Goal: Task Accomplishment & Management: Complete application form

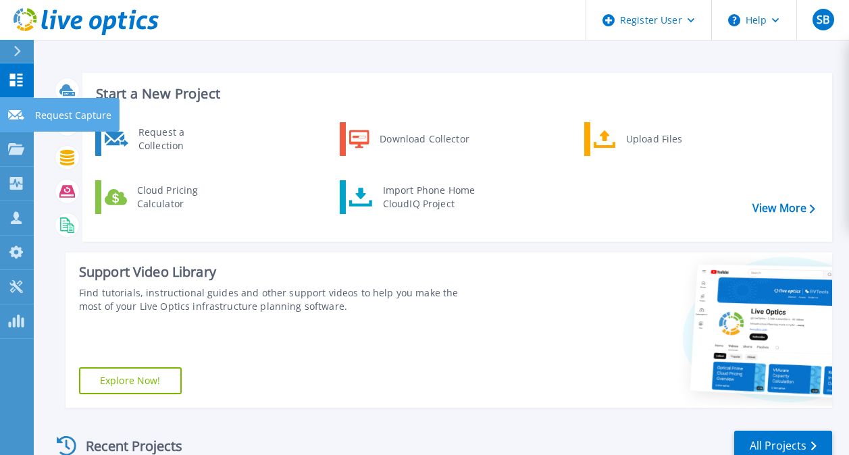
click at [20, 120] on icon at bounding box center [16, 115] width 16 height 10
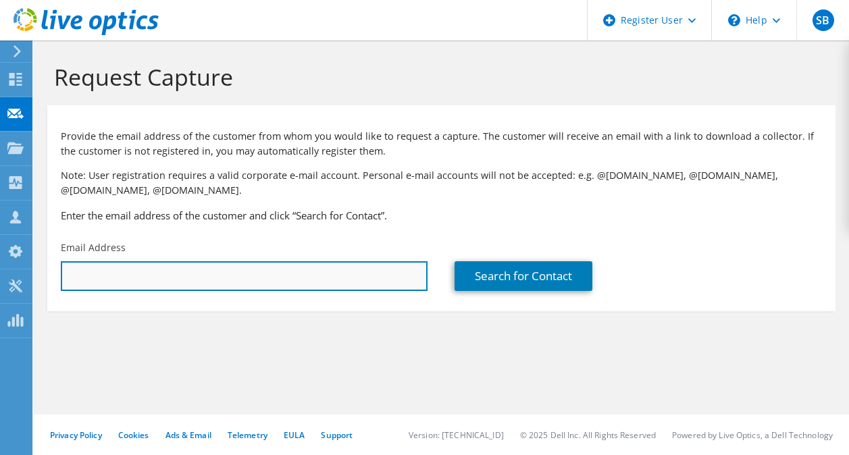
click at [161, 278] on input "text" at bounding box center [244, 276] width 367 height 30
paste input "what is the cheapest spinning disk powervault u have seen for a somewhat high T…"
type input "what is the cheapest spinning disk powervault u have seen for a somewhat high T…"
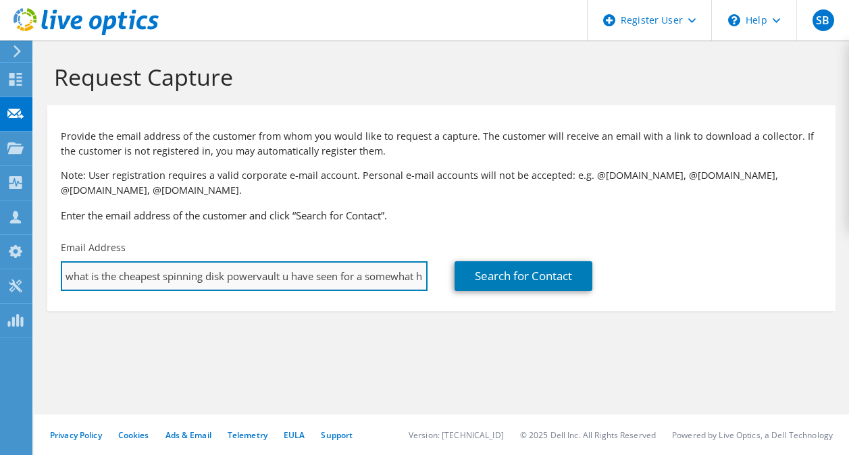
scroll to position [0, 75]
click at [161, 278] on input "what is the cheapest spinning disk powervault u have seen for a somewhat high T…" at bounding box center [244, 276] width 367 height 30
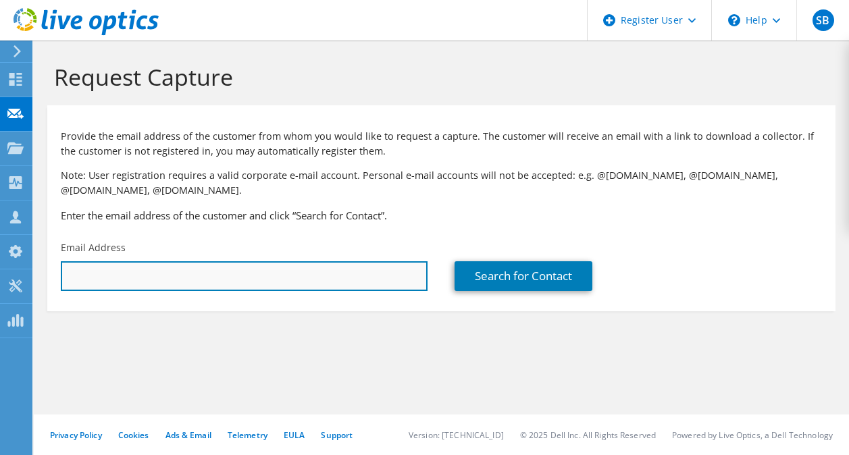
scroll to position [0, 0]
paste input "wilsone@ottumwa.us"
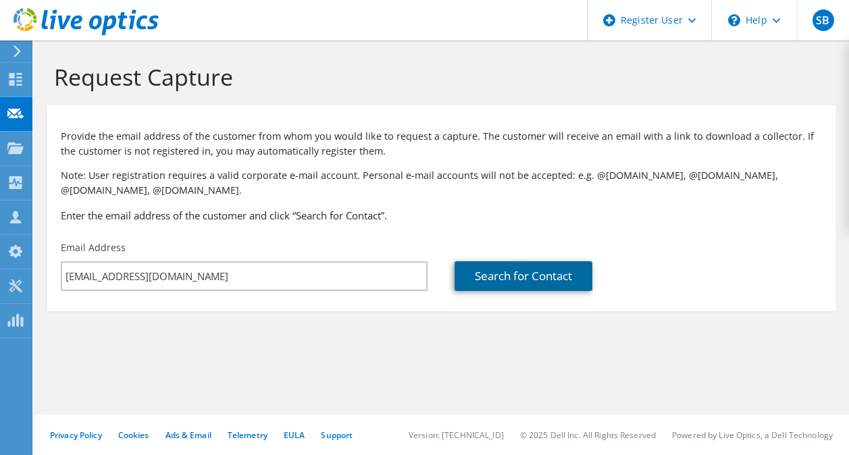
click at [481, 271] on link "Search for Contact" at bounding box center [524, 276] width 138 height 30
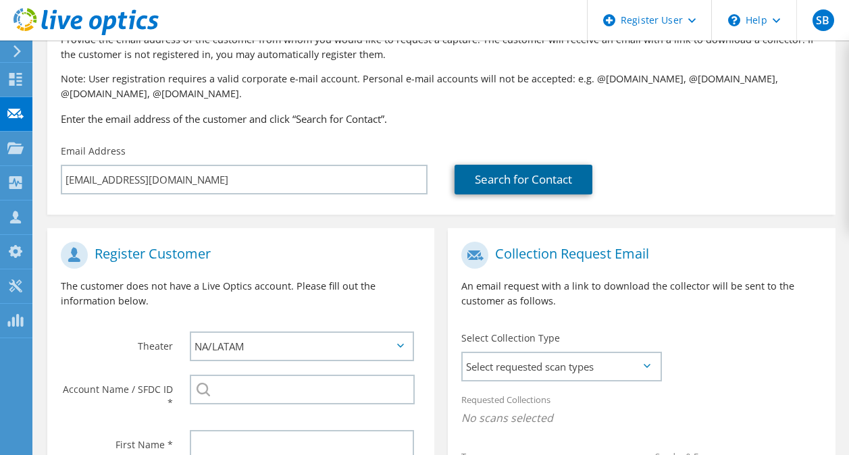
scroll to position [97, 0]
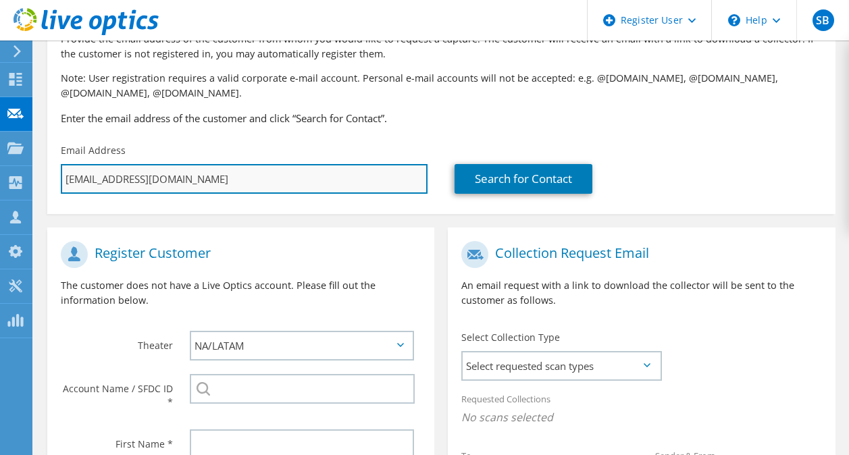
click at [198, 179] on input "wilsone@ottumwa.us" at bounding box center [244, 179] width 367 height 30
paste input "ci.ottumwa.i"
type input "[EMAIL_ADDRESS][DOMAIN_NAME]"
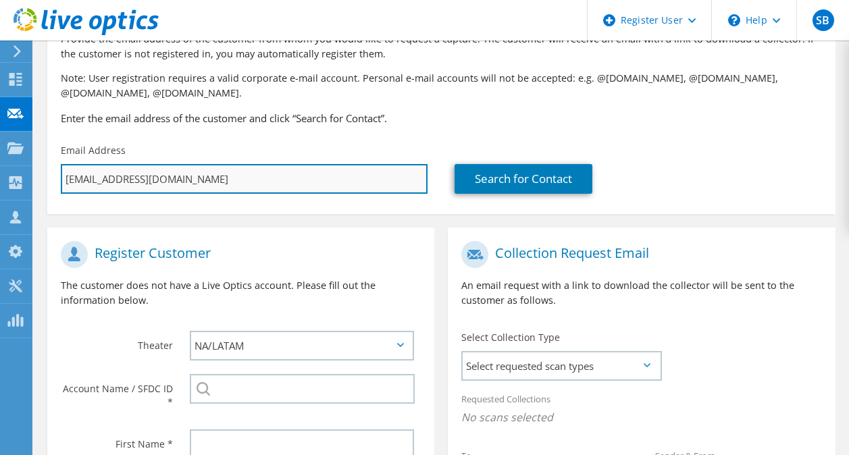
type input "Select"
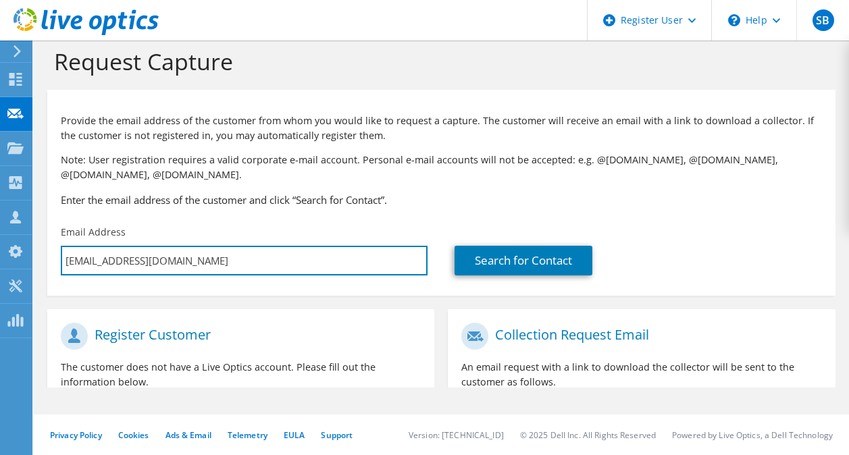
scroll to position [0, 0]
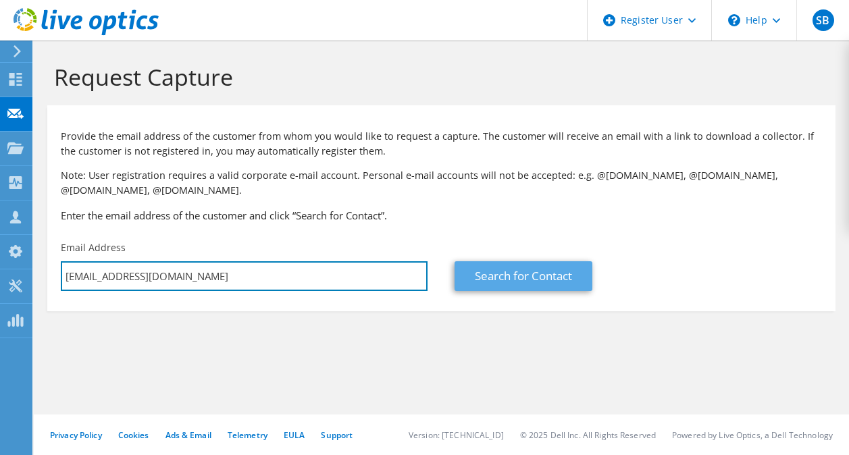
type input "[EMAIL_ADDRESS][DOMAIN_NAME]"
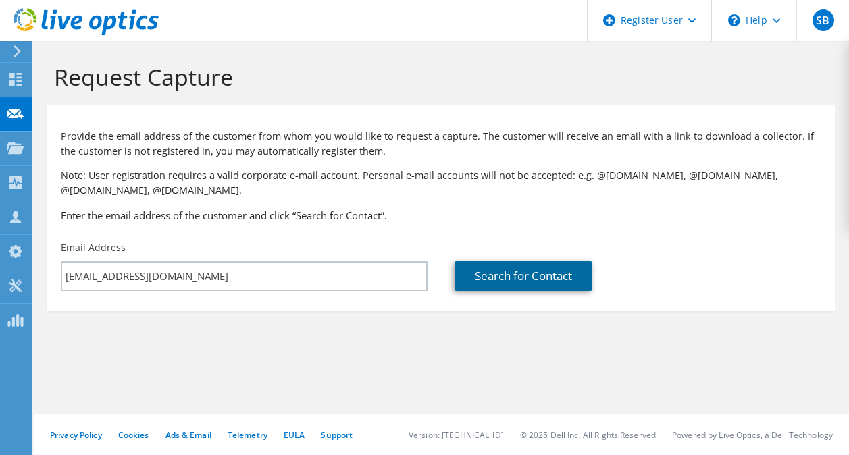
click at [502, 270] on link "Search for Contact" at bounding box center [524, 276] width 138 height 30
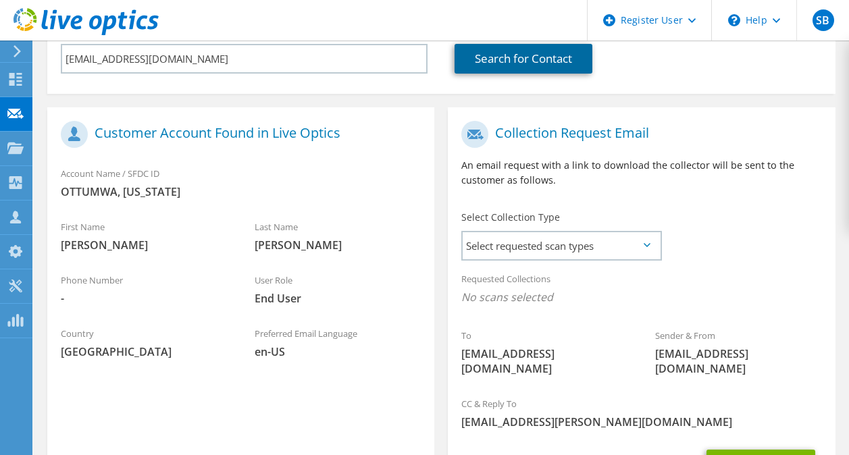
scroll to position [280, 0]
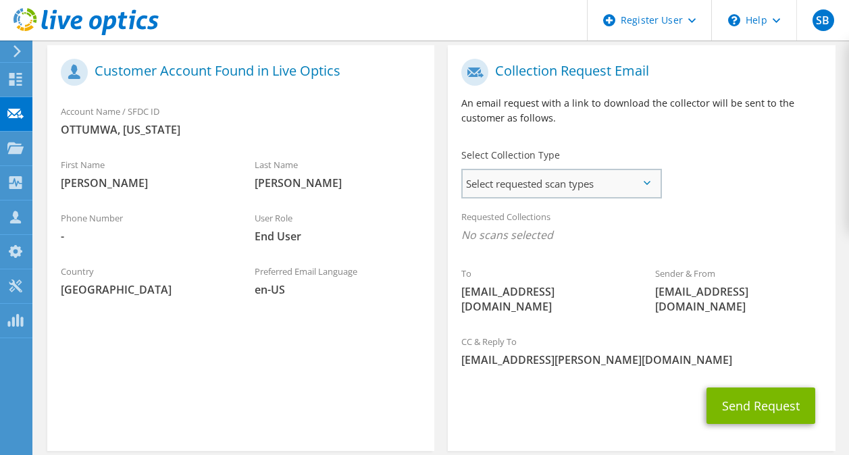
click at [527, 184] on span "Select requested scan types" at bounding box center [561, 183] width 197 height 27
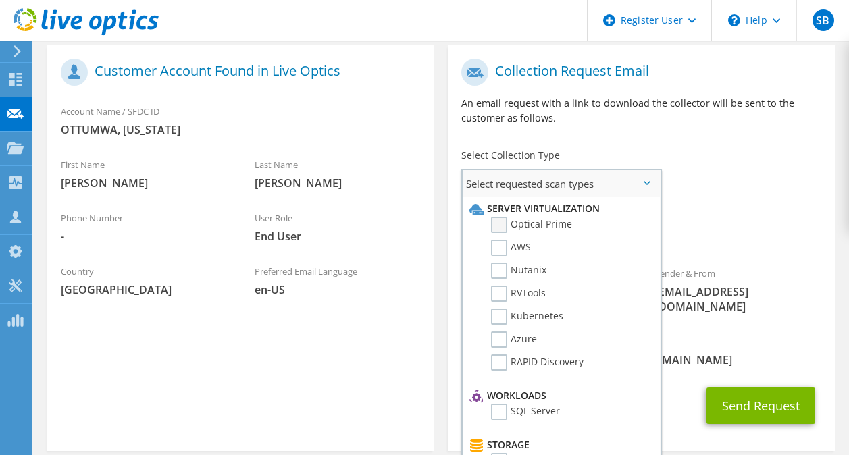
click at [536, 225] on label "Optical Prime" at bounding box center [531, 225] width 81 height 16
click at [0, 0] on input "Optical Prime" at bounding box center [0, 0] width 0 height 0
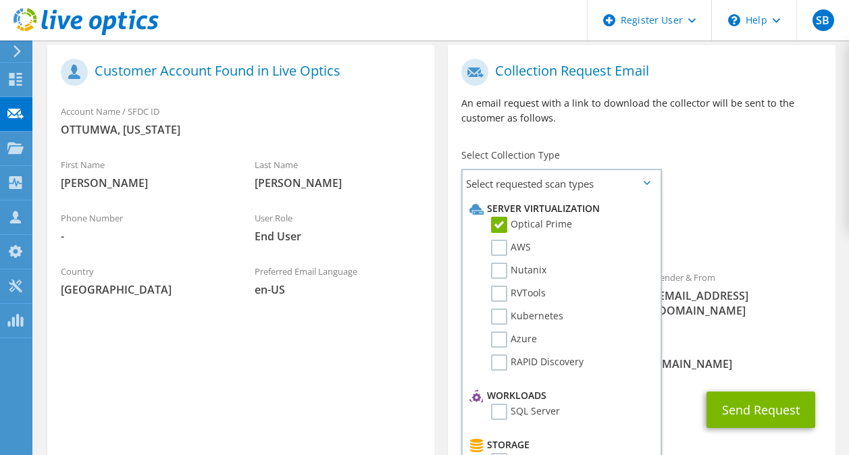
click at [740, 218] on div "Requested Collections No scans selected Optical Prime" at bounding box center [641, 230] width 387 height 54
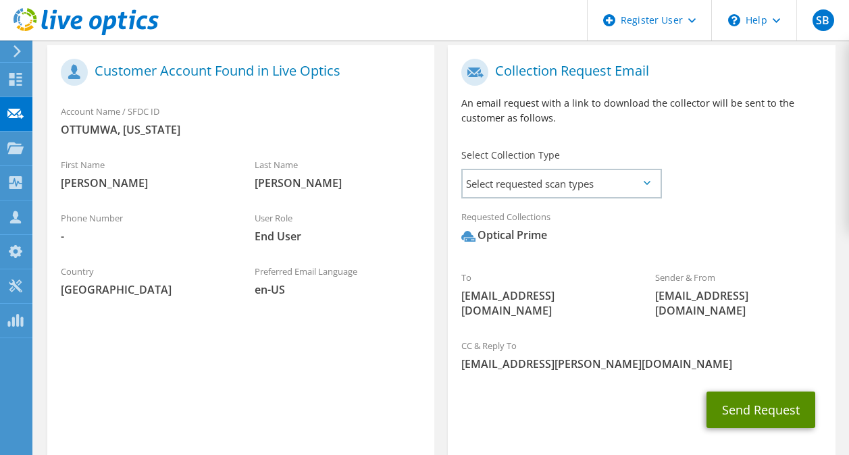
click at [726, 392] on button "Send Request" at bounding box center [760, 410] width 109 height 36
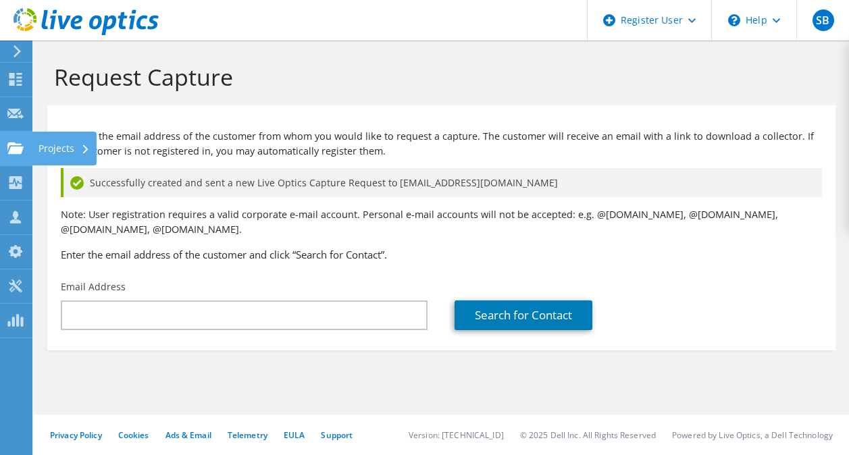
click at [16, 151] on use at bounding box center [15, 147] width 16 height 11
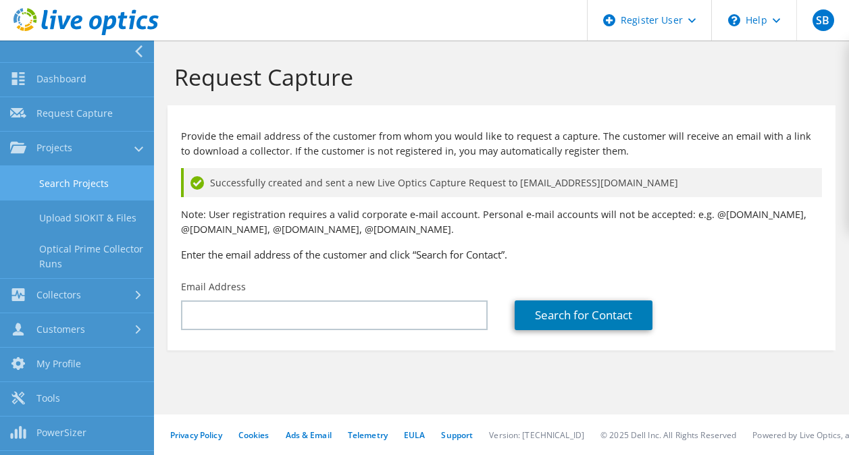
click at [91, 175] on link "Search Projects" at bounding box center [77, 183] width 154 height 34
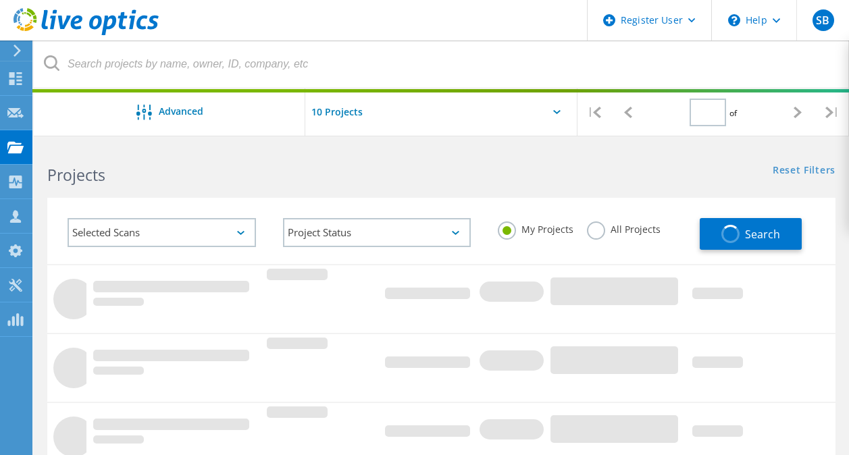
type input "1"
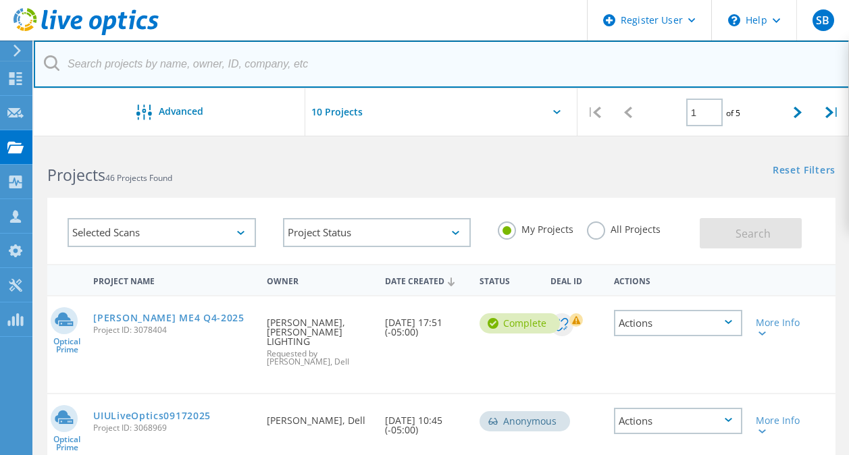
click at [229, 59] on input "text" at bounding box center [442, 64] width 816 height 47
paste input "Loremi dolor sit amet cons adipi! Eli seddoe temp incididu u Labo Etdolo magn a…"
type input "Loremi dolor sit amet cons adipi! Eli seddoe temp incididu u Labo Etdolo magn a…"
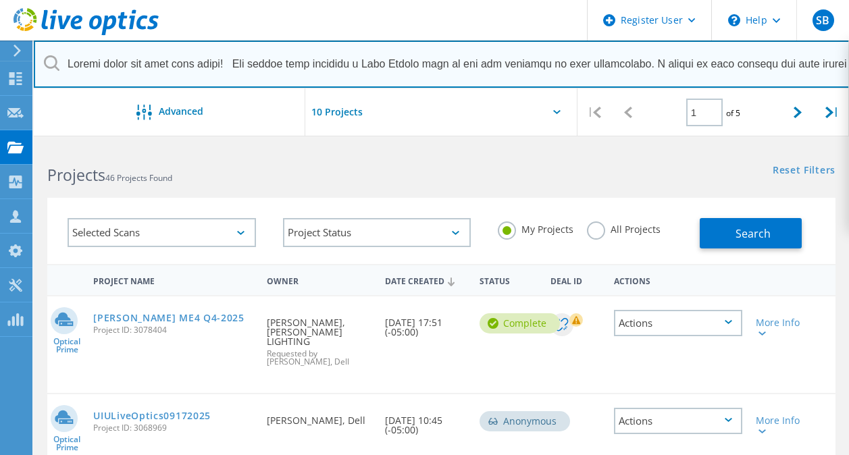
scroll to position [0, 11913]
click at [229, 59] on input "text" at bounding box center [442, 64] width 816 height 47
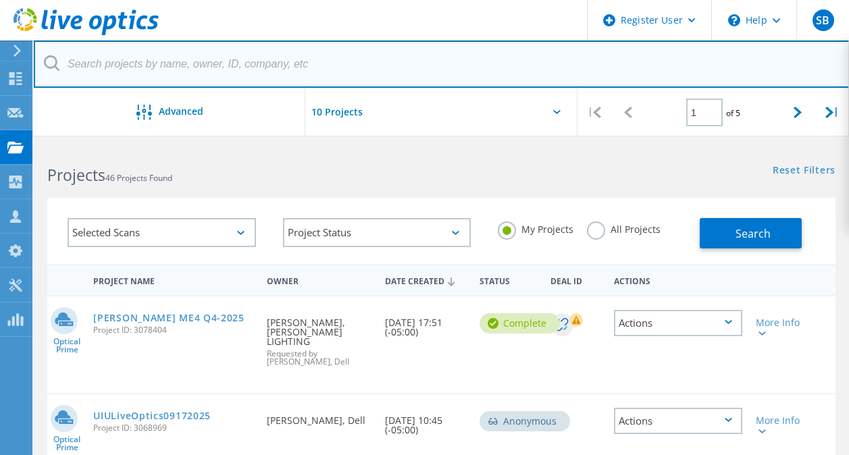
scroll to position [0, 0]
click at [332, 70] on input "text" at bounding box center [442, 64] width 816 height 47
paste input "[EMAIL_ADDRESS][DOMAIN_NAME]"
type input "[EMAIL_ADDRESS][DOMAIN_NAME]"
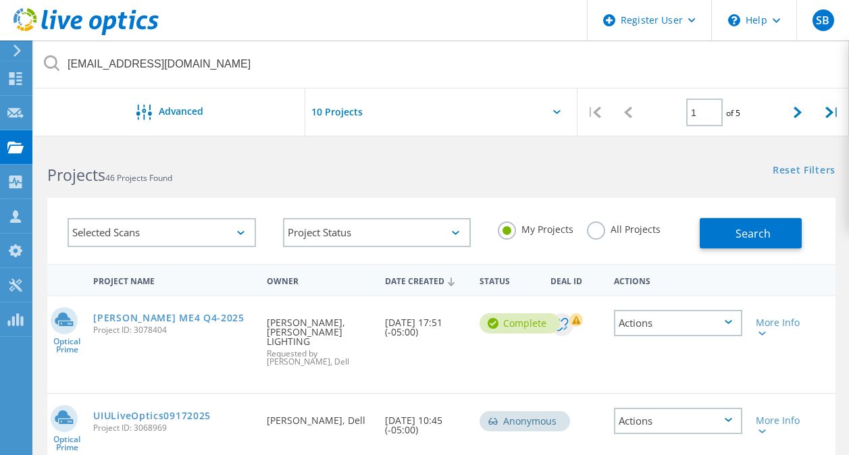
click at [599, 234] on label "All Projects" at bounding box center [624, 228] width 74 height 13
click at [0, 0] on input "All Projects" at bounding box center [0, 0] width 0 height 0
click at [784, 249] on div "Selected Scans Project Status In Progress Complete Published Anonymous Archived…" at bounding box center [441, 231] width 788 height 66
click at [767, 236] on span "Search" at bounding box center [753, 233] width 35 height 15
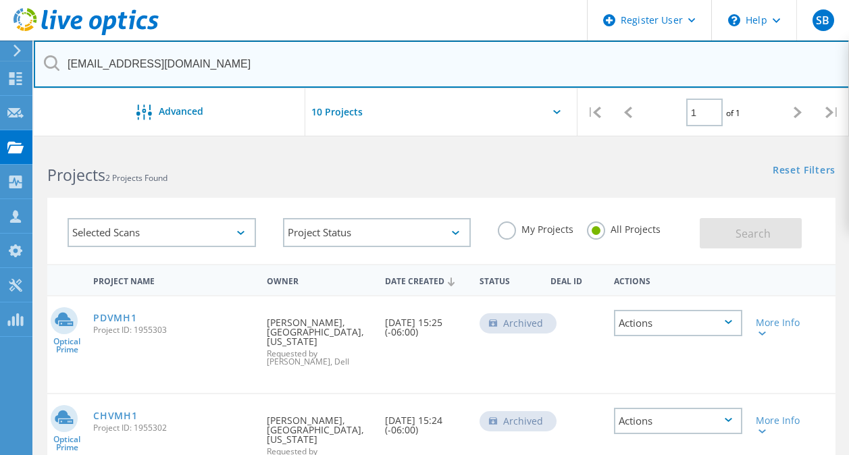
click at [393, 63] on input "[EMAIL_ADDRESS][DOMAIN_NAME]" at bounding box center [442, 64] width 816 height 47
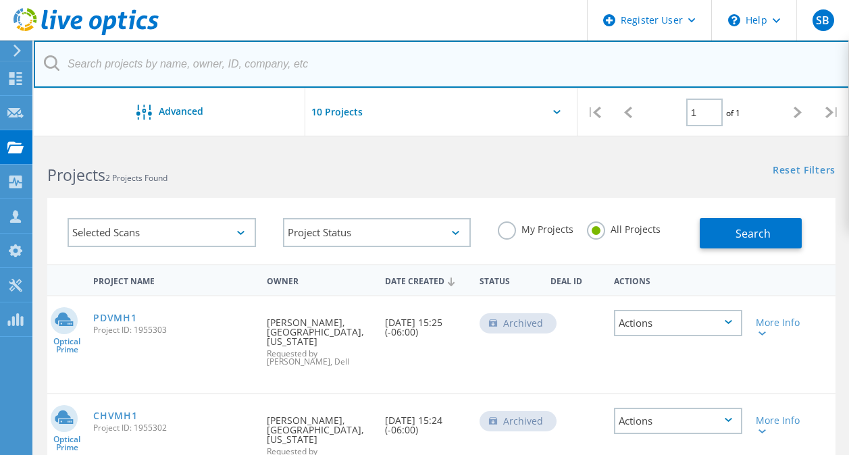
paste input "[EMAIL_ADDRESS][DOMAIN_NAME]"
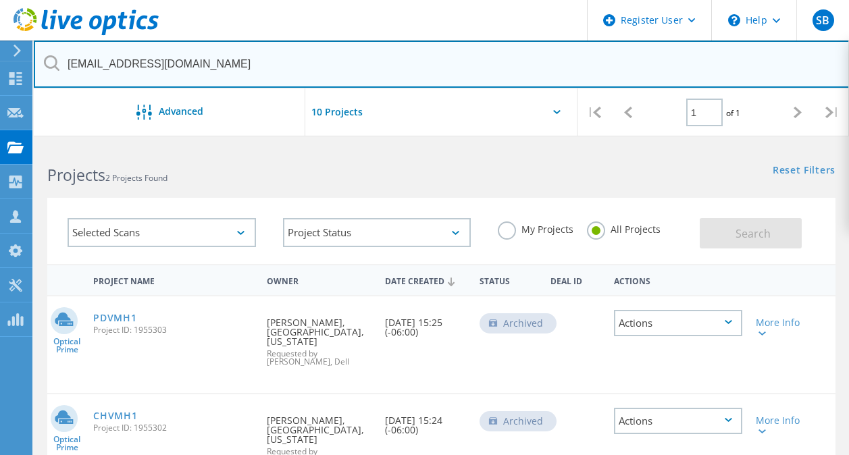
click at [198, 61] on input "[EMAIL_ADDRESS][DOMAIN_NAME]" at bounding box center [442, 64] width 816 height 47
type input "[EMAIL_ADDRESS][DOMAIN_NAME]"
